Goal: Check status

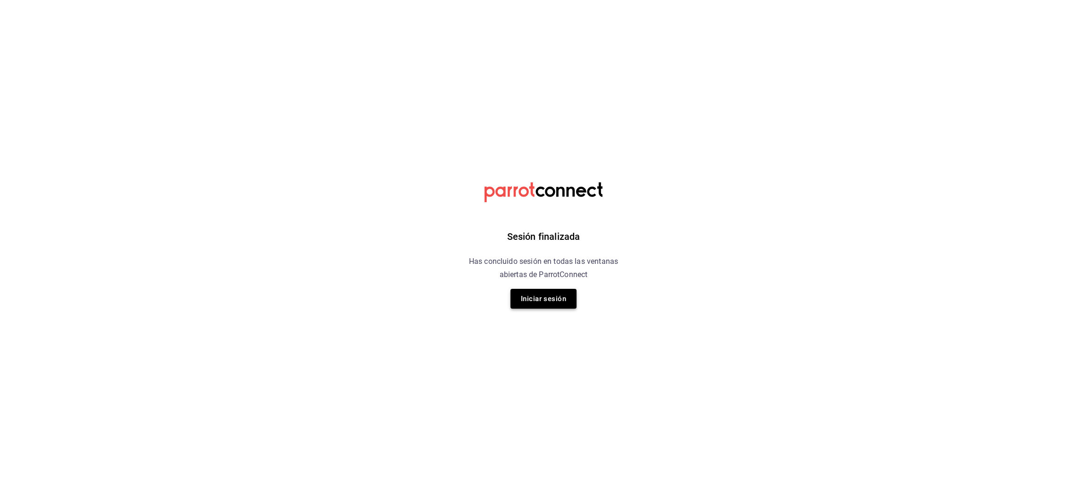
click at [559, 301] on button "Iniciar sesión" at bounding box center [543, 299] width 66 height 20
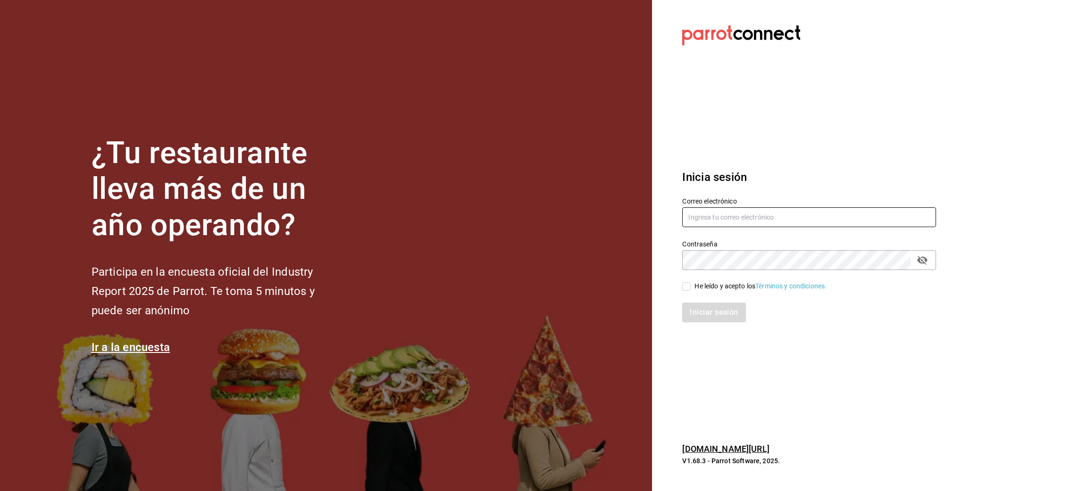
type input "[PERSON_NAME][EMAIL_ADDRESS][PERSON_NAME][DOMAIN_NAME]"
click at [690, 285] on input "He leído y acepto los Términos y condiciones." at bounding box center [686, 287] width 8 height 8
checkbox input "true"
click at [699, 316] on button "Iniciar sesión" at bounding box center [714, 313] width 64 height 20
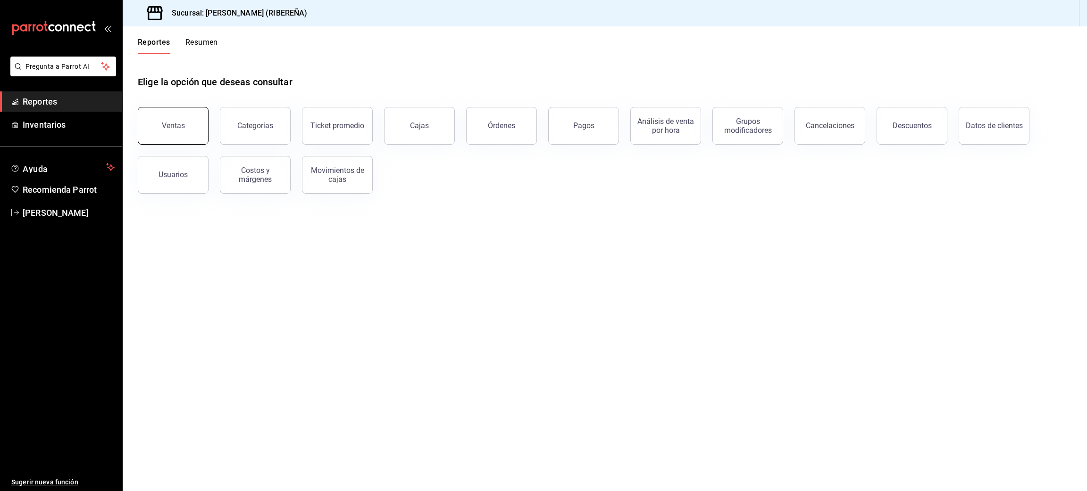
click at [188, 115] on button "Ventas" at bounding box center [173, 126] width 71 height 38
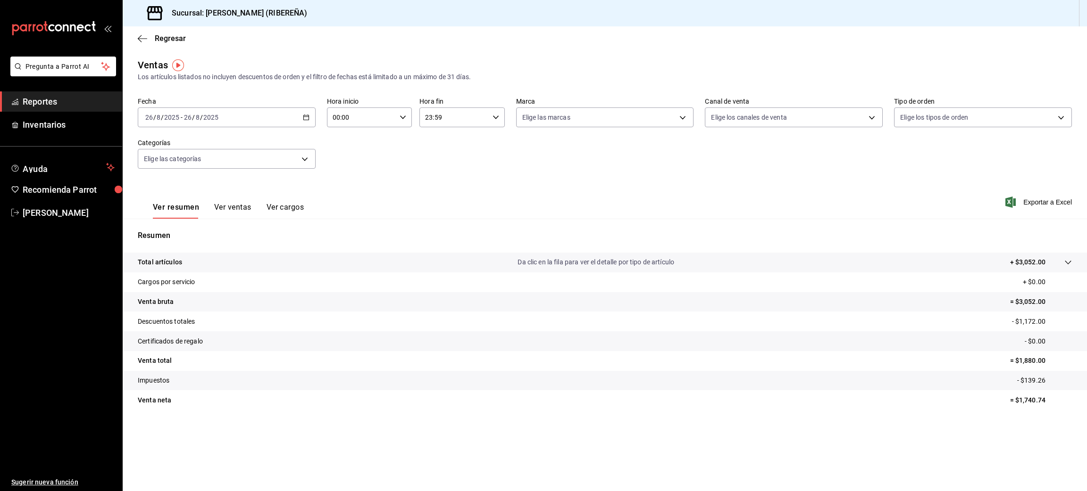
click at [238, 215] on button "Ver ventas" at bounding box center [232, 211] width 37 height 16
